Goal: Information Seeking & Learning: Learn about a topic

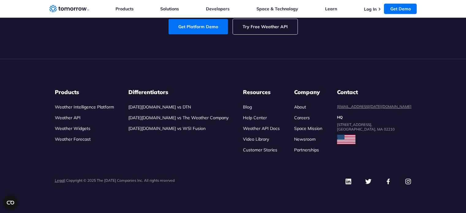
scroll to position [2341, 0]
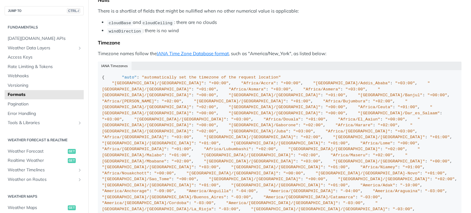
scroll to position [354, 0]
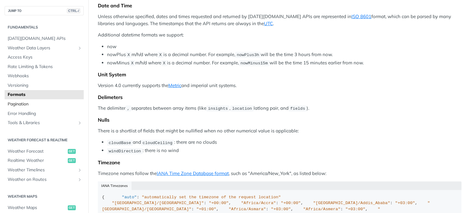
click at [22, 104] on span "Pagination" at bounding box center [45, 104] width 75 height 6
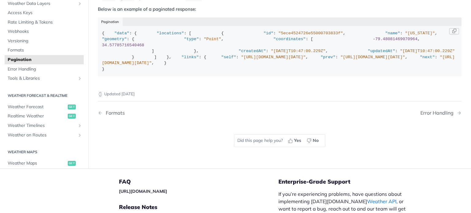
scroll to position [122, 0]
click at [98, 97] on icon at bounding box center [100, 94] width 5 height 5
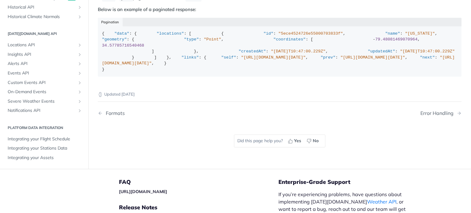
scroll to position [0, 0]
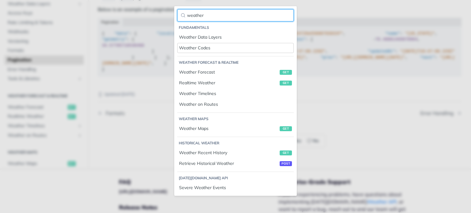
type input "weather"
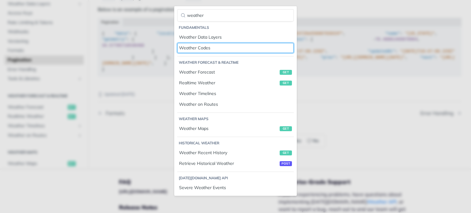
click at [193, 48] on div "Weather Codes" at bounding box center [235, 48] width 113 height 6
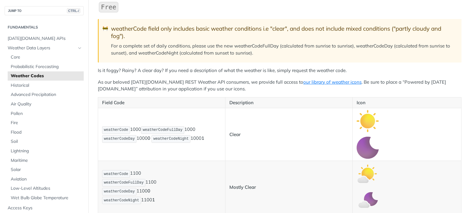
scroll to position [95, 0]
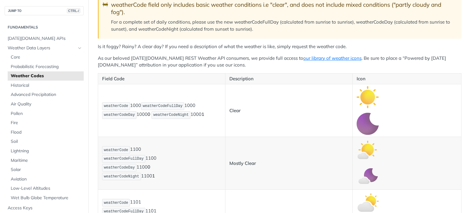
click at [363, 94] on img "Expand image" at bounding box center [368, 97] width 22 height 22
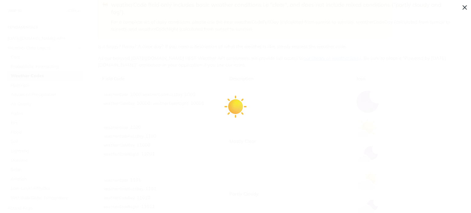
click at [464, 12] on span "Collapse image" at bounding box center [235, 106] width 471 height 213
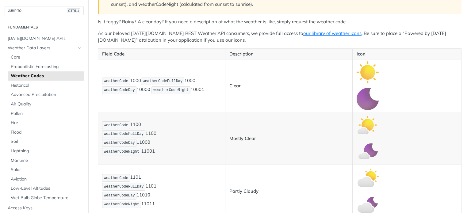
scroll to position [0, 0]
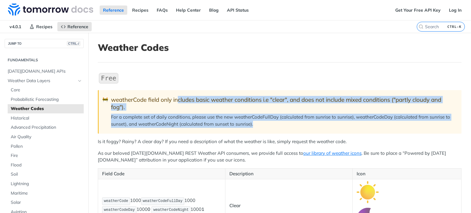
drag, startPoint x: 178, startPoint y: 97, endPoint x: 273, endPoint y: 127, distance: 99.8
click at [273, 127] on blockquote "🚧 weatherCode field only includes basic weather conditions i.e "clear", and doe…" at bounding box center [280, 112] width 364 height 44
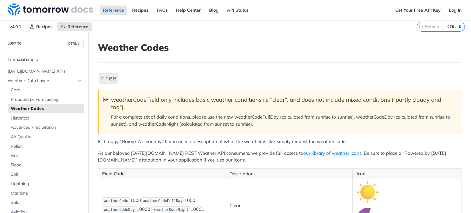
drag, startPoint x: 263, startPoint y: 131, endPoint x: 272, endPoint y: 123, distance: 12.0
click at [272, 123] on blockquote "🚧 weatherCode field only includes basic weather conditions i.e "clear", and doe…" at bounding box center [280, 112] width 364 height 44
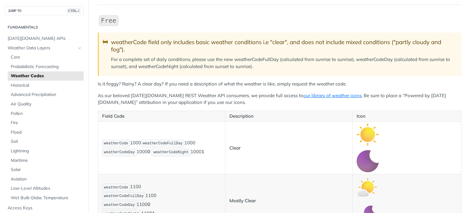
scroll to position [60, 0]
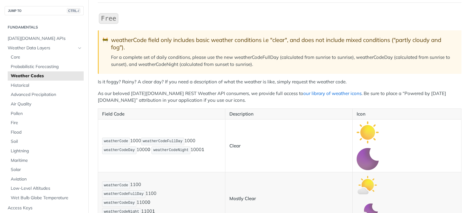
click at [303, 93] on link "our library of weather icons" at bounding box center [332, 93] width 58 height 6
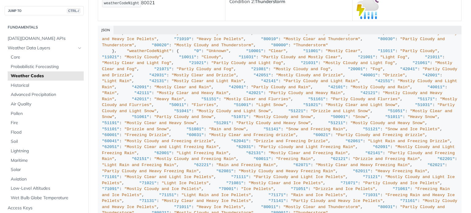
scroll to position [1473, 0]
click at [449, 36] on button "Copy Code" at bounding box center [454, 39] width 10 height 6
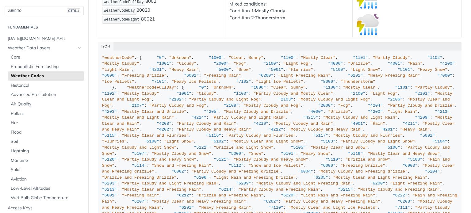
scroll to position [4462, 0]
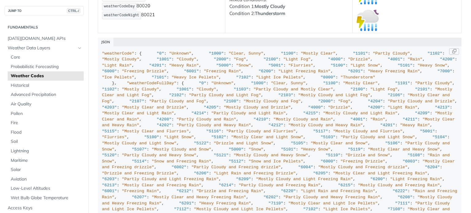
drag, startPoint x: 124, startPoint y: 186, endPoint x: 100, endPoint y: 29, distance: 158.9
click at [100, 46] on code ""weatherCode" : { "0" : "Unknown" , "1000" : "Clear, Sunny" , "1100" : "Mostly …" at bounding box center [280, 142] width 364 height 192
copy div ""weatherCode" : { "0" : "Unknown" , "1000" : "Clear, Sunny" , "1100" : "Mostly …"
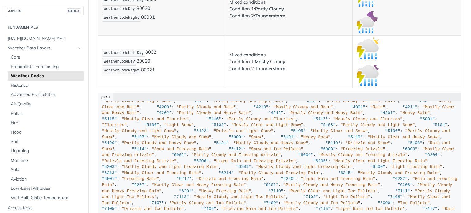
scroll to position [0, 0]
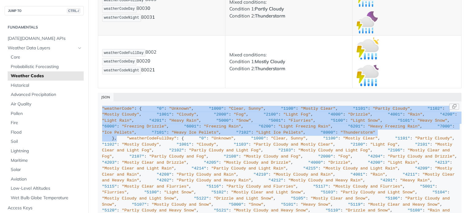
drag, startPoint x: 132, startPoint y: 171, endPoint x: 98, endPoint y: 84, distance: 93.6
click at [98, 101] on code ""weatherCode" : { "0" : "Unknown" , "1000" : "Clear, Sunny" , "1100" : "Mostly …" at bounding box center [280, 197] width 364 height 192
copy div ""weatherCode" : { "0" : "Unknown" , "1000" : "Clear, Sunny" , "1100" : "Mostly …"
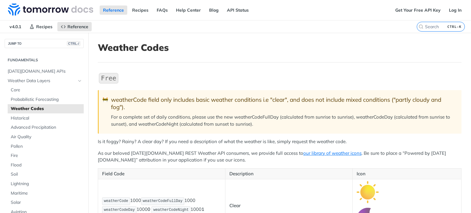
click at [368, 170] on p "Icon" at bounding box center [407, 173] width 101 height 7
drag, startPoint x: 368, startPoint y: 170, endPoint x: 355, endPoint y: 54, distance: 116.6
click at [355, 54] on header "Weather Codes" at bounding box center [280, 52] width 364 height 21
click at [309, 154] on link "our library of weather icons" at bounding box center [332, 153] width 58 height 6
